Goal: Task Accomplishment & Management: Use online tool/utility

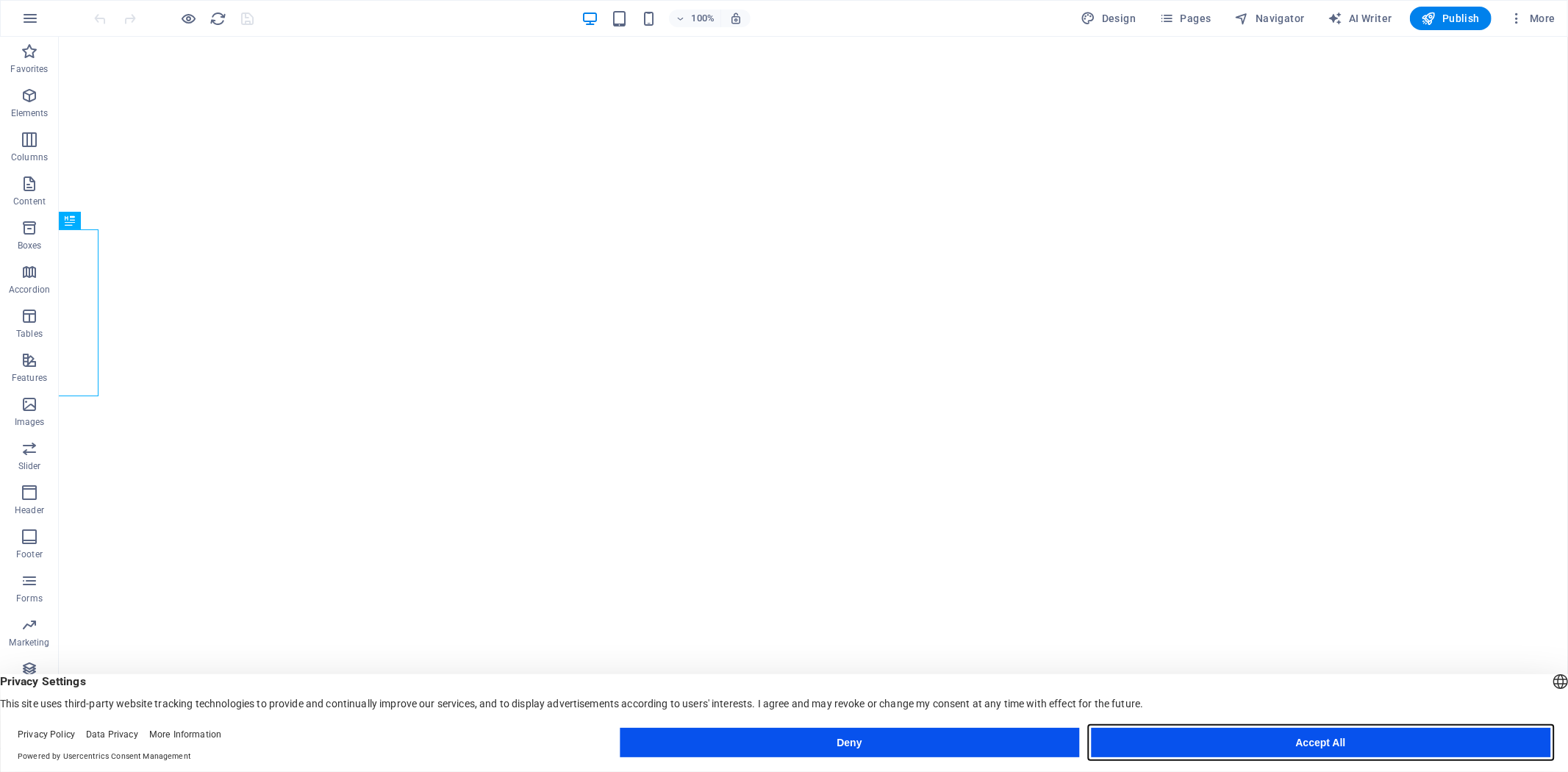
click at [1296, 745] on button "Accept All" at bounding box center [1321, 743] width 459 height 29
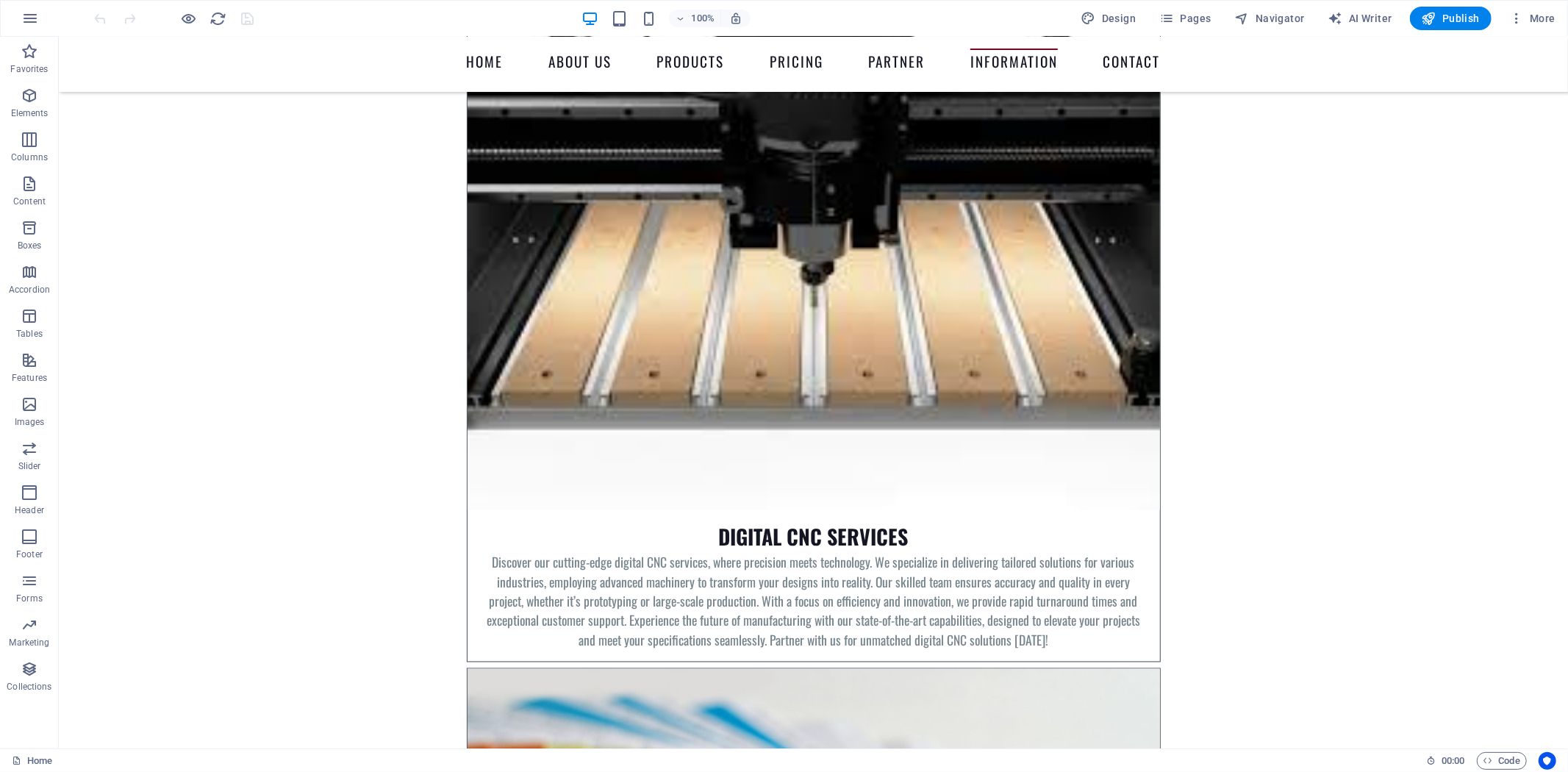
scroll to position [6672, 0]
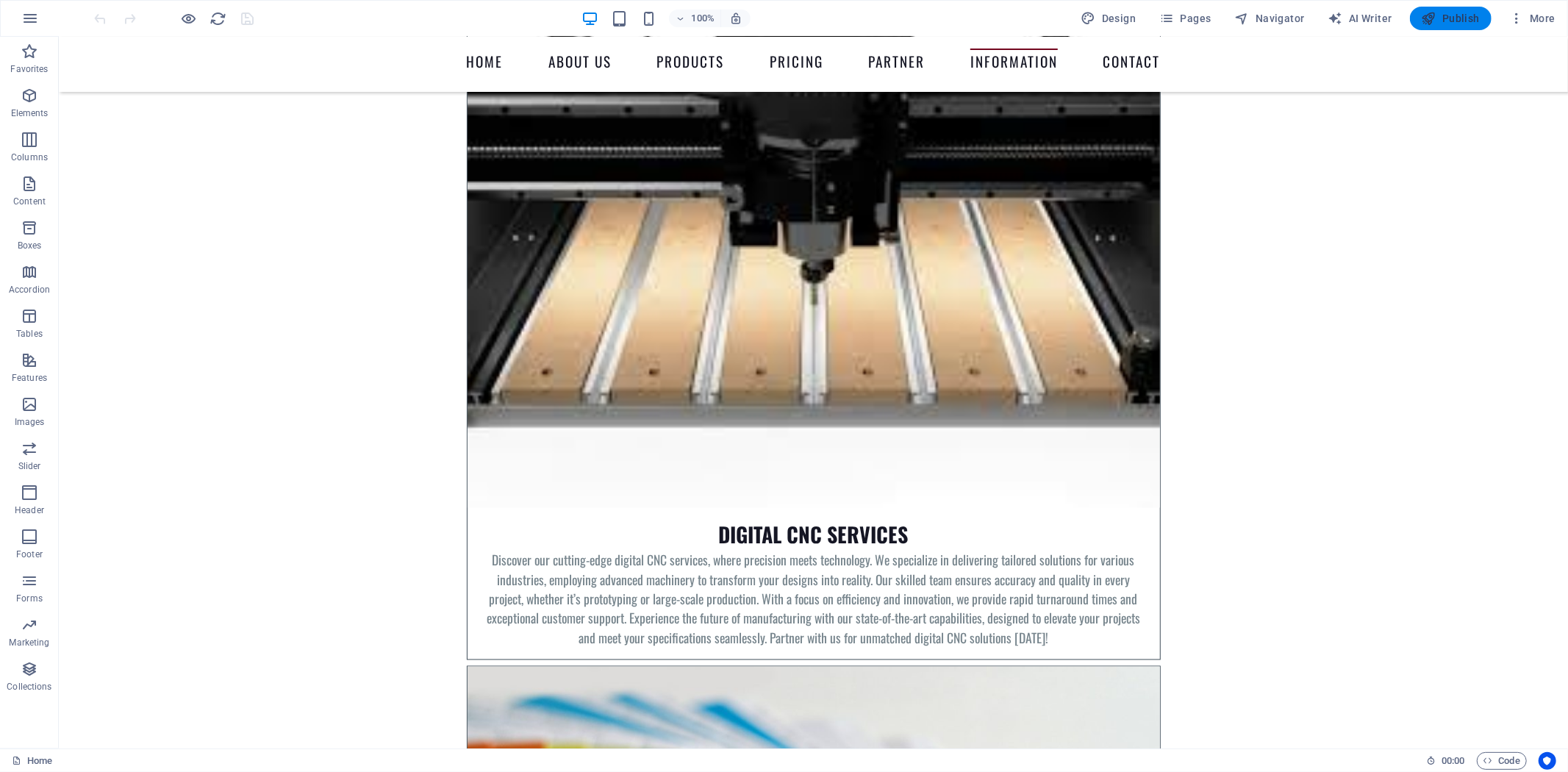
click at [1449, 15] on span "Publish" at bounding box center [1451, 19] width 58 height 15
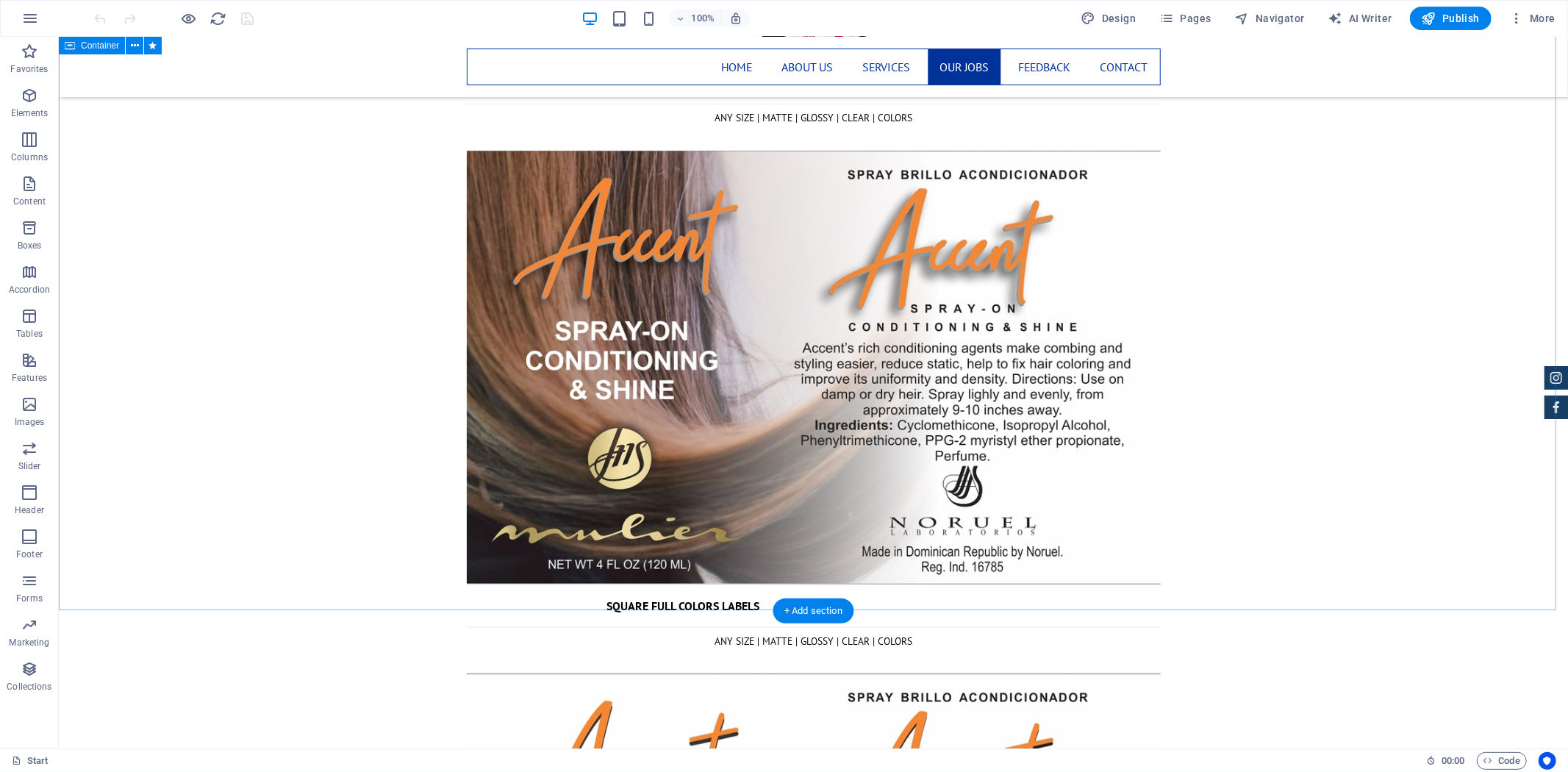
scroll to position [5635, 0]
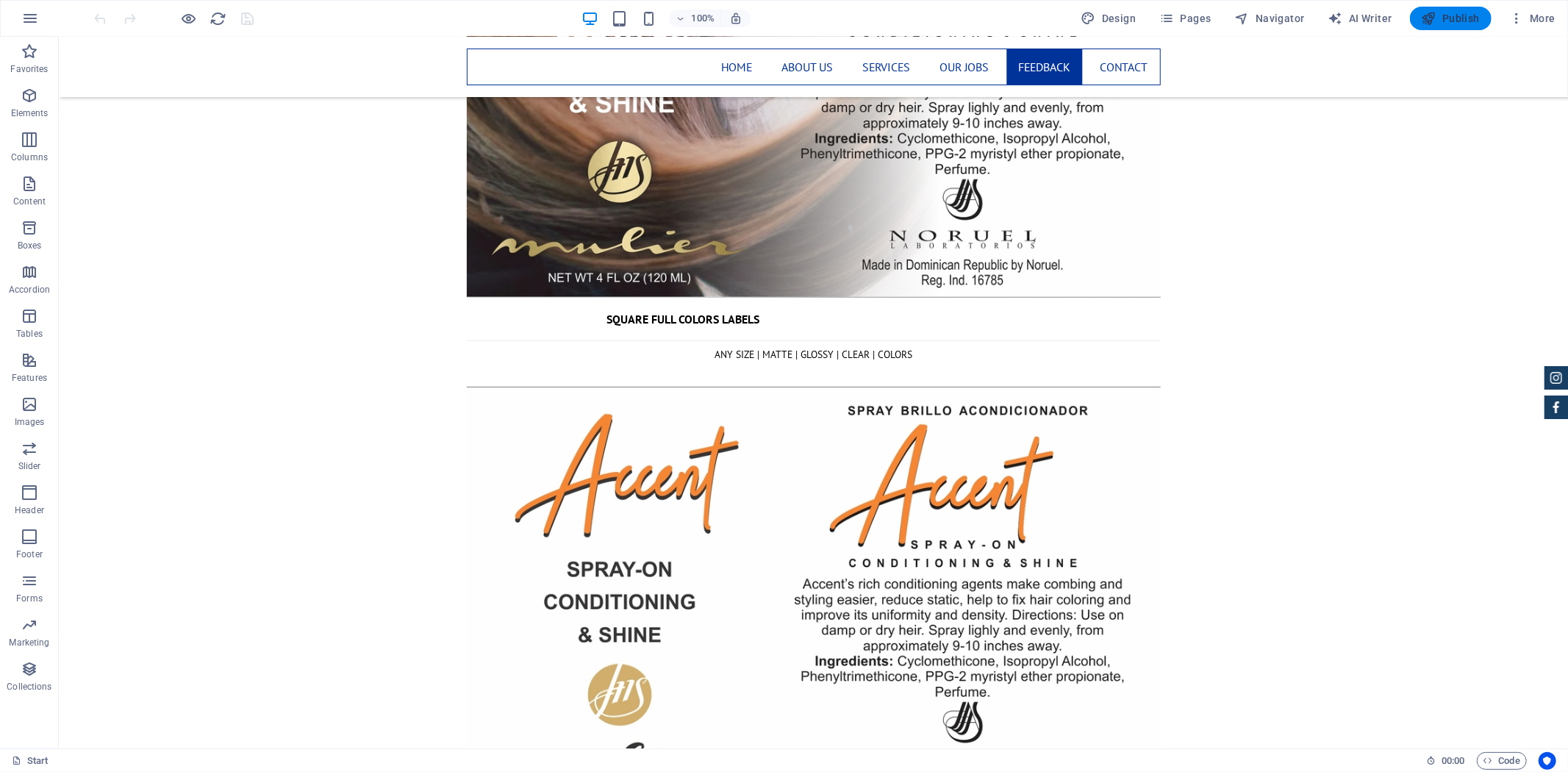
click at [1452, 20] on span "Publish" at bounding box center [1451, 19] width 58 height 15
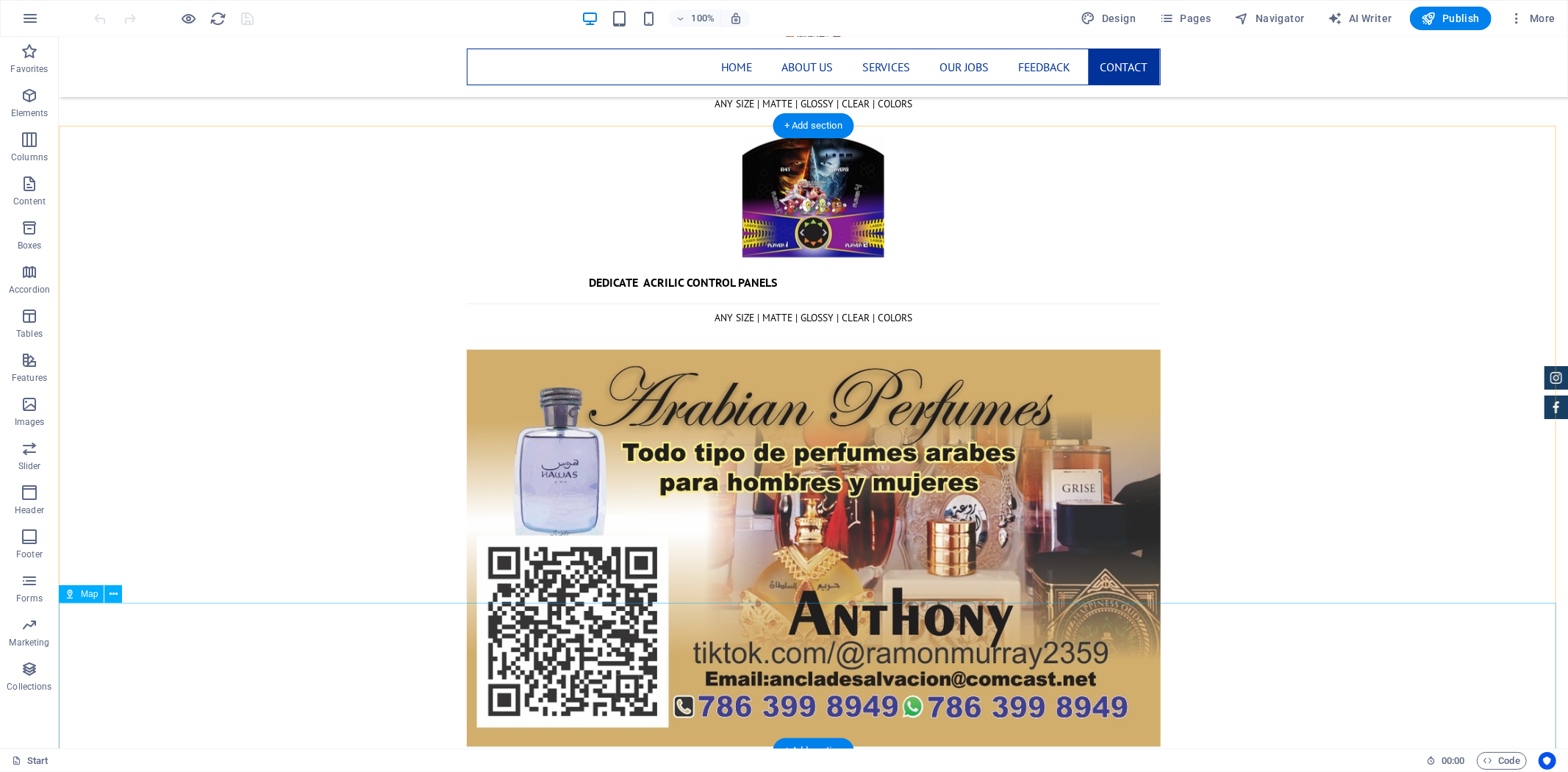
scroll to position [6621, 0]
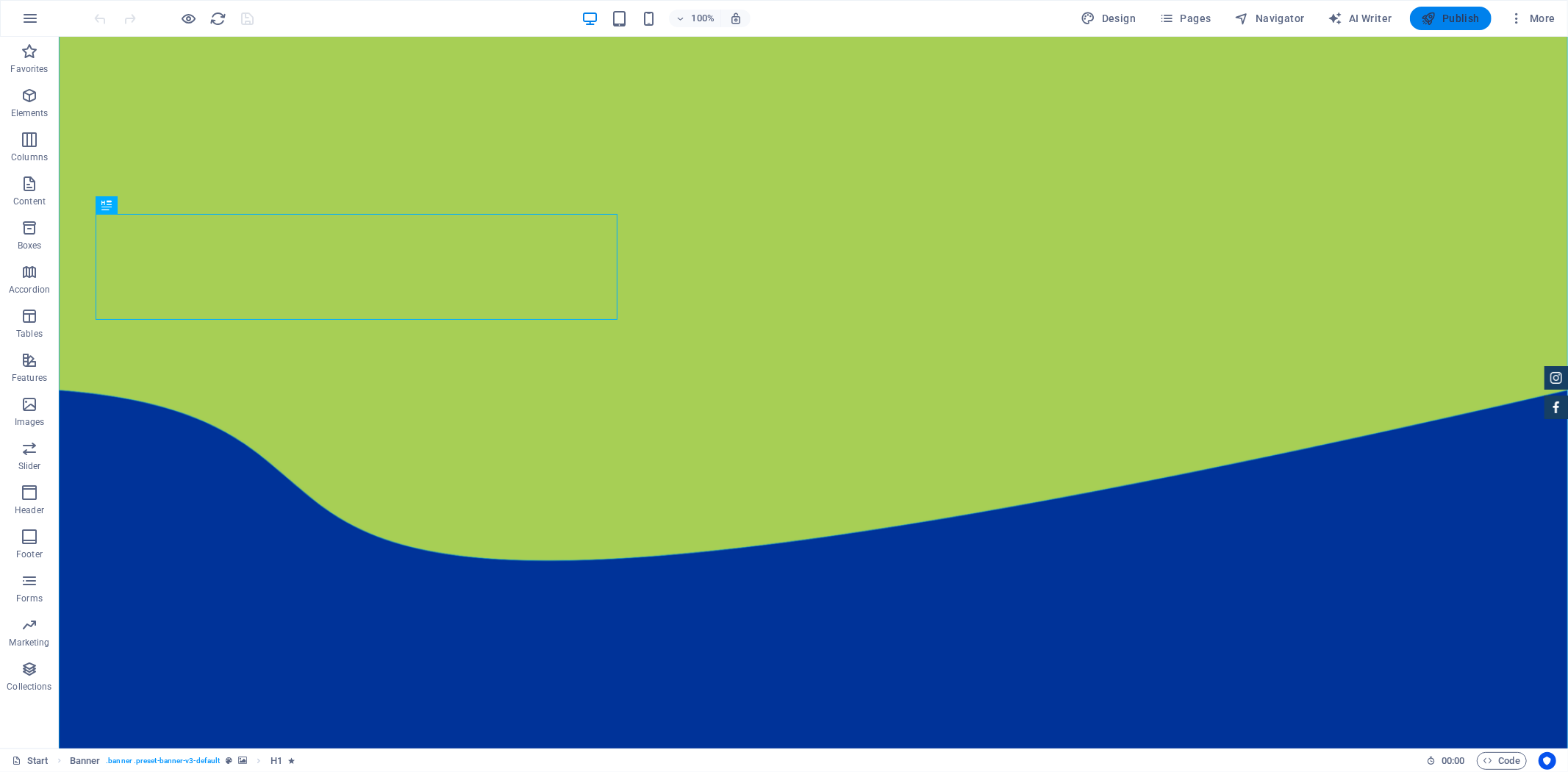
click at [1460, 16] on span "Publish" at bounding box center [1451, 19] width 58 height 15
click at [1462, 15] on span "Publish" at bounding box center [1451, 19] width 58 height 15
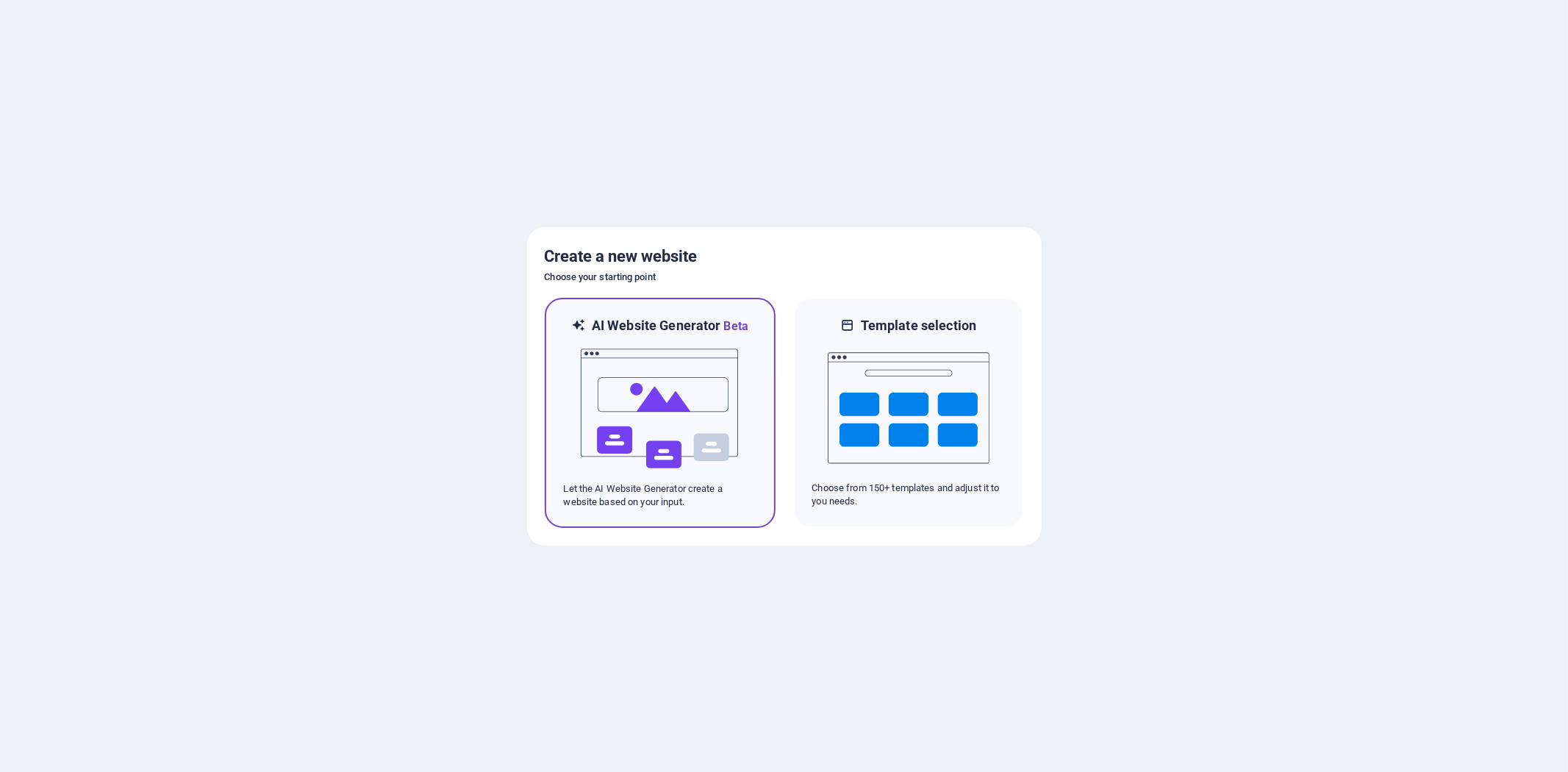
click at [653, 324] on h6 "AI Website Generator Beta" at bounding box center [670, 326] width 156 height 19
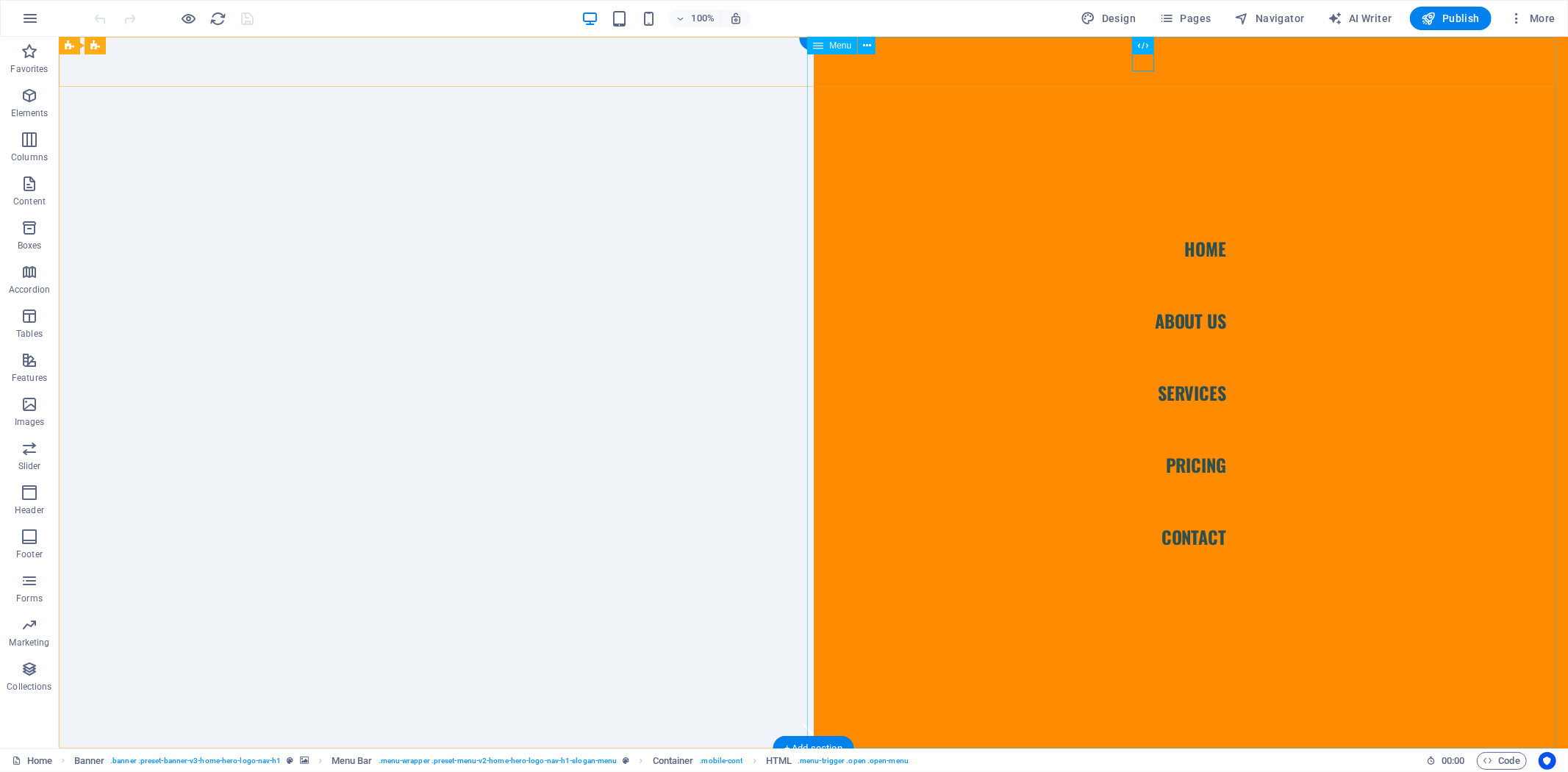
click at [1184, 389] on nav "Home About Us Services Pricing Contact" at bounding box center [1190, 392] width 755 height 712
click at [1447, 12] on span "Publish" at bounding box center [1451, 19] width 58 height 15
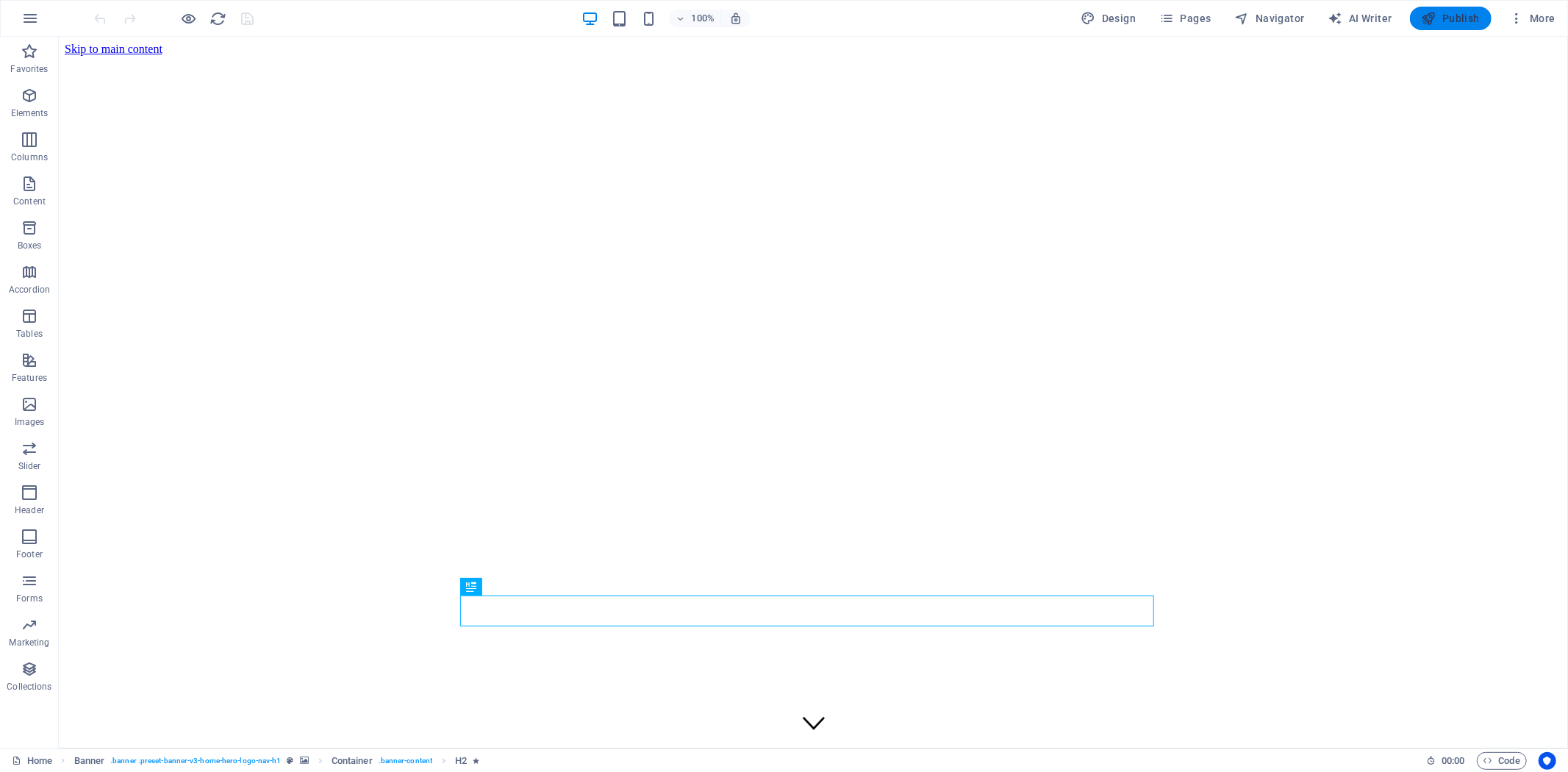
click at [1456, 24] on span "Publish" at bounding box center [1451, 19] width 58 height 15
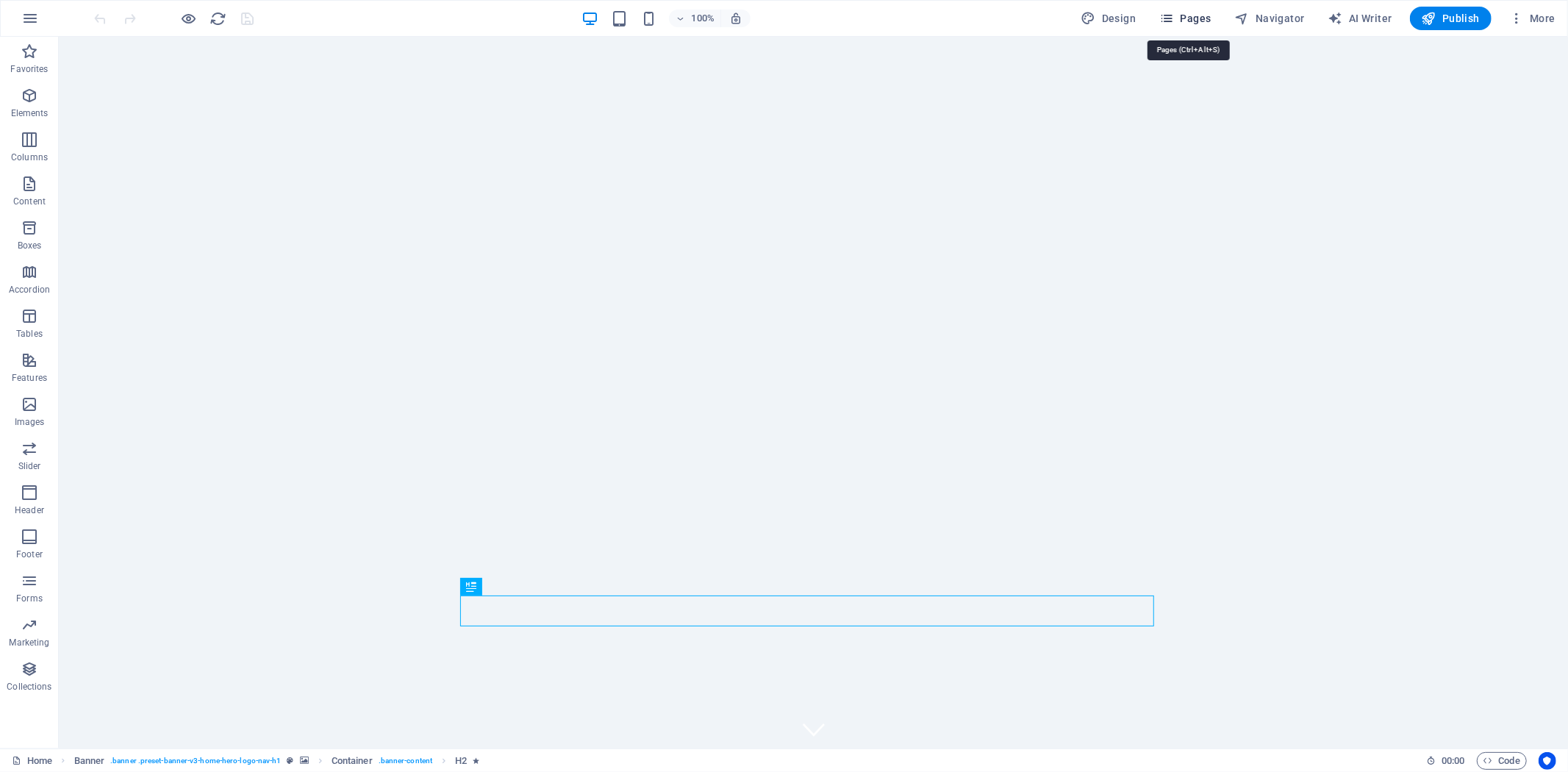
click at [1175, 11] on icon "button" at bounding box center [1167, 19] width 15 height 15
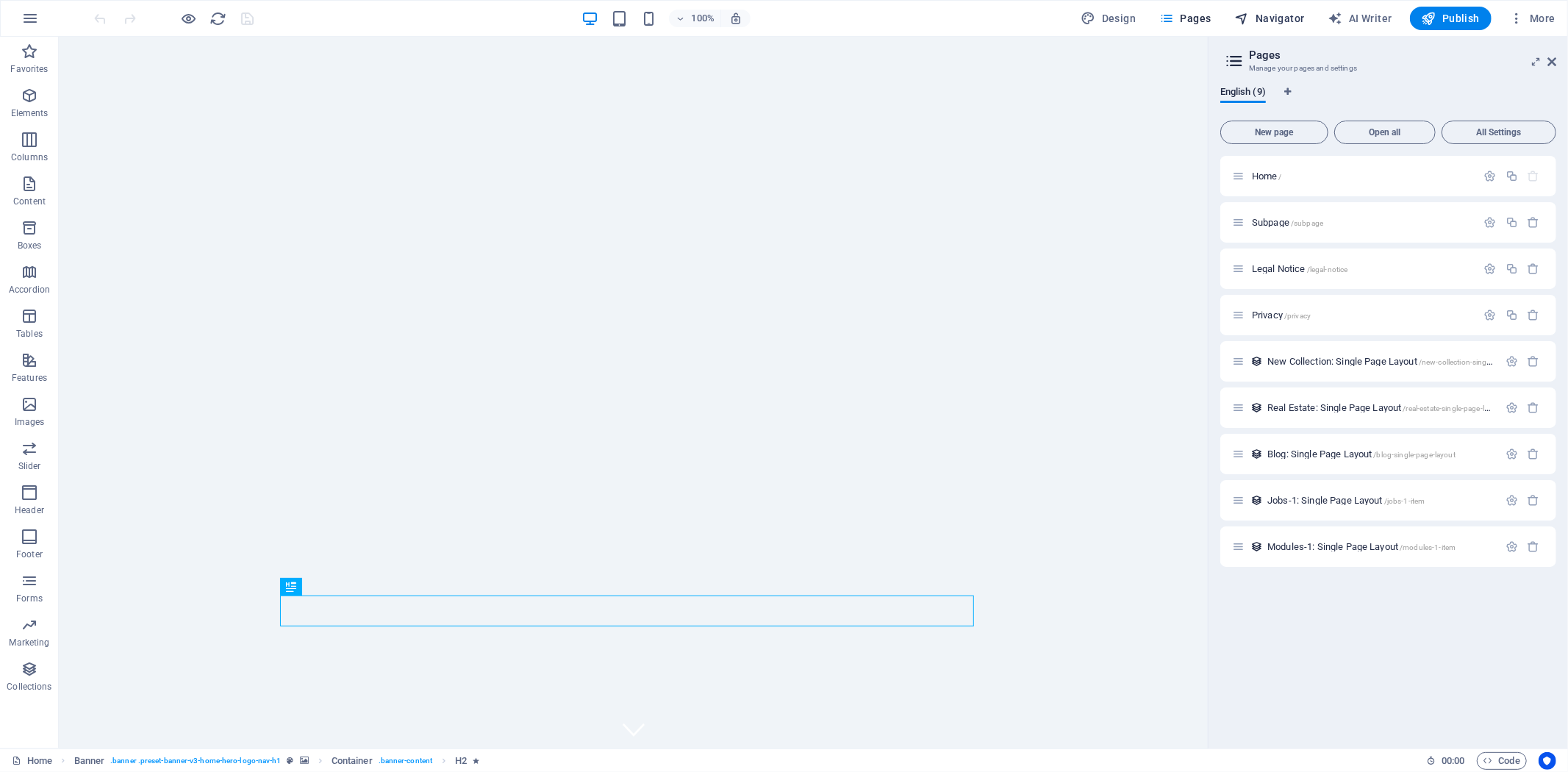
click at [1291, 12] on span "Navigator" at bounding box center [1271, 19] width 70 height 15
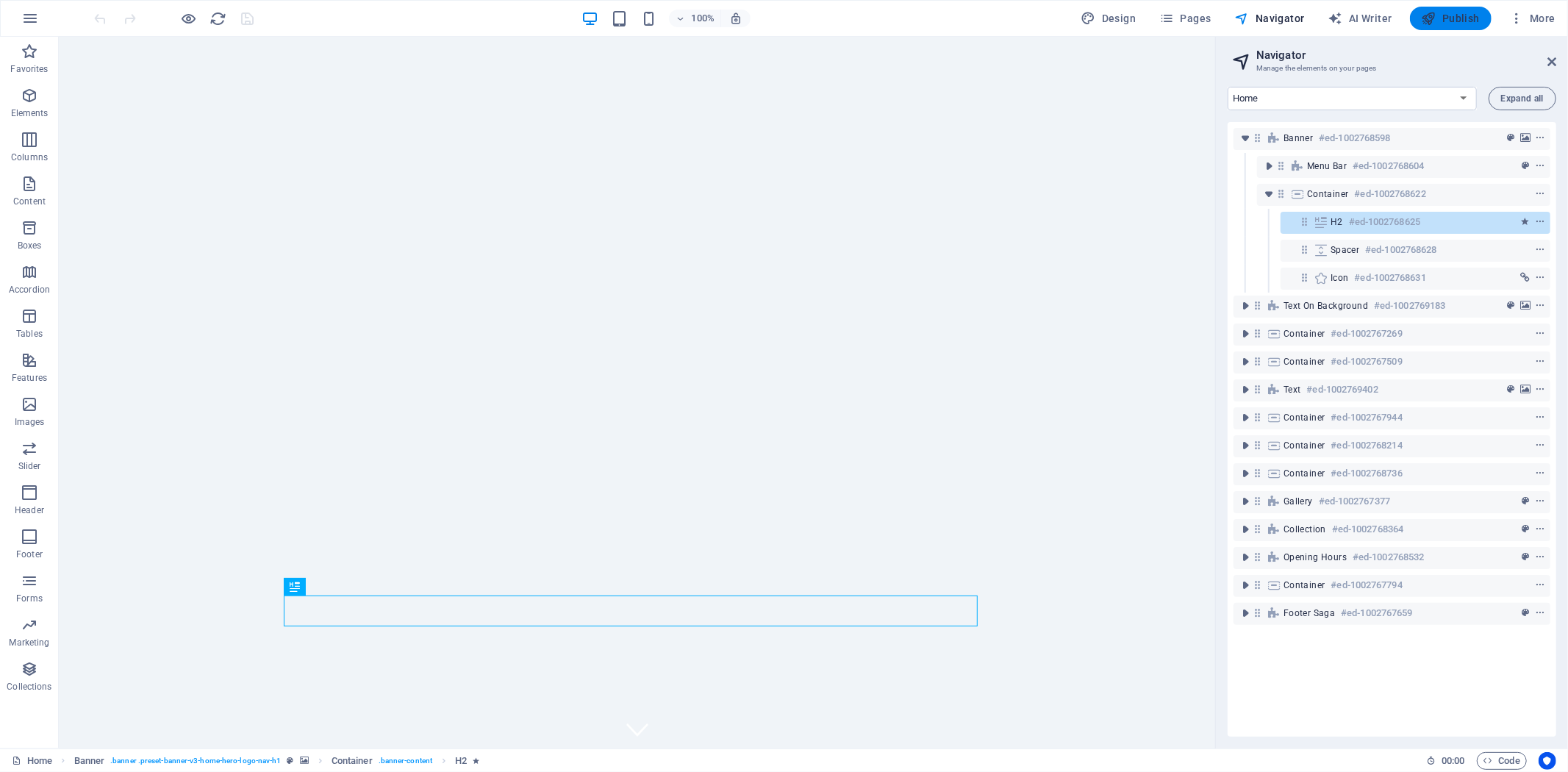
click at [1442, 12] on span "Publish" at bounding box center [1451, 19] width 58 height 15
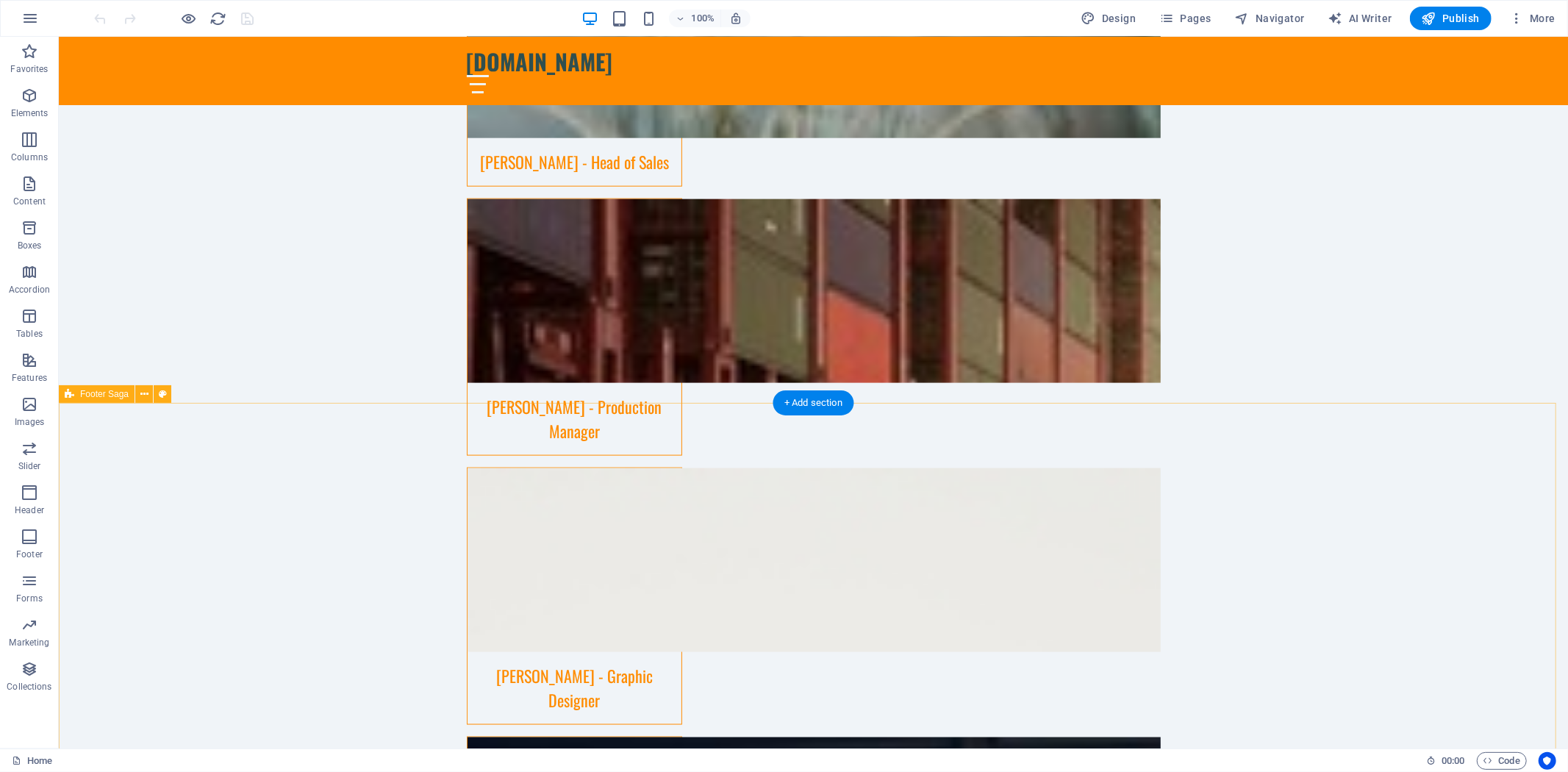
scroll to position [6257, 0]
